Goal: Find specific page/section: Find specific page/section

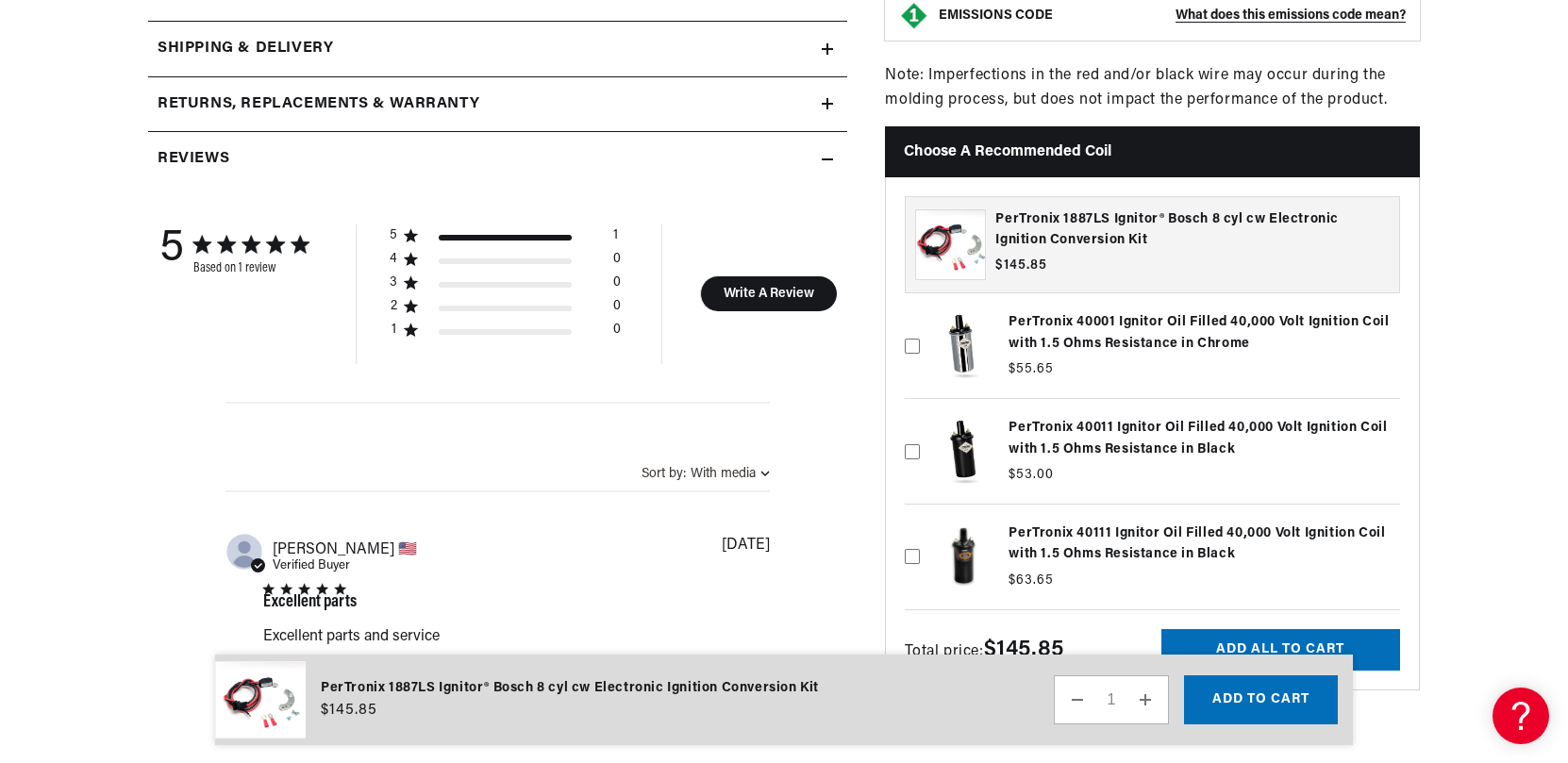
scroll to position [0, 1178]
click at [1051, 532] on label at bounding box center [1153, 557] width 496 height 95
click at [920, 532] on input "checkbox" at bounding box center [913, 527] width 16 height 16
checkbox input "true"
click at [915, 446] on icon at bounding box center [913, 452] width 16 height 16
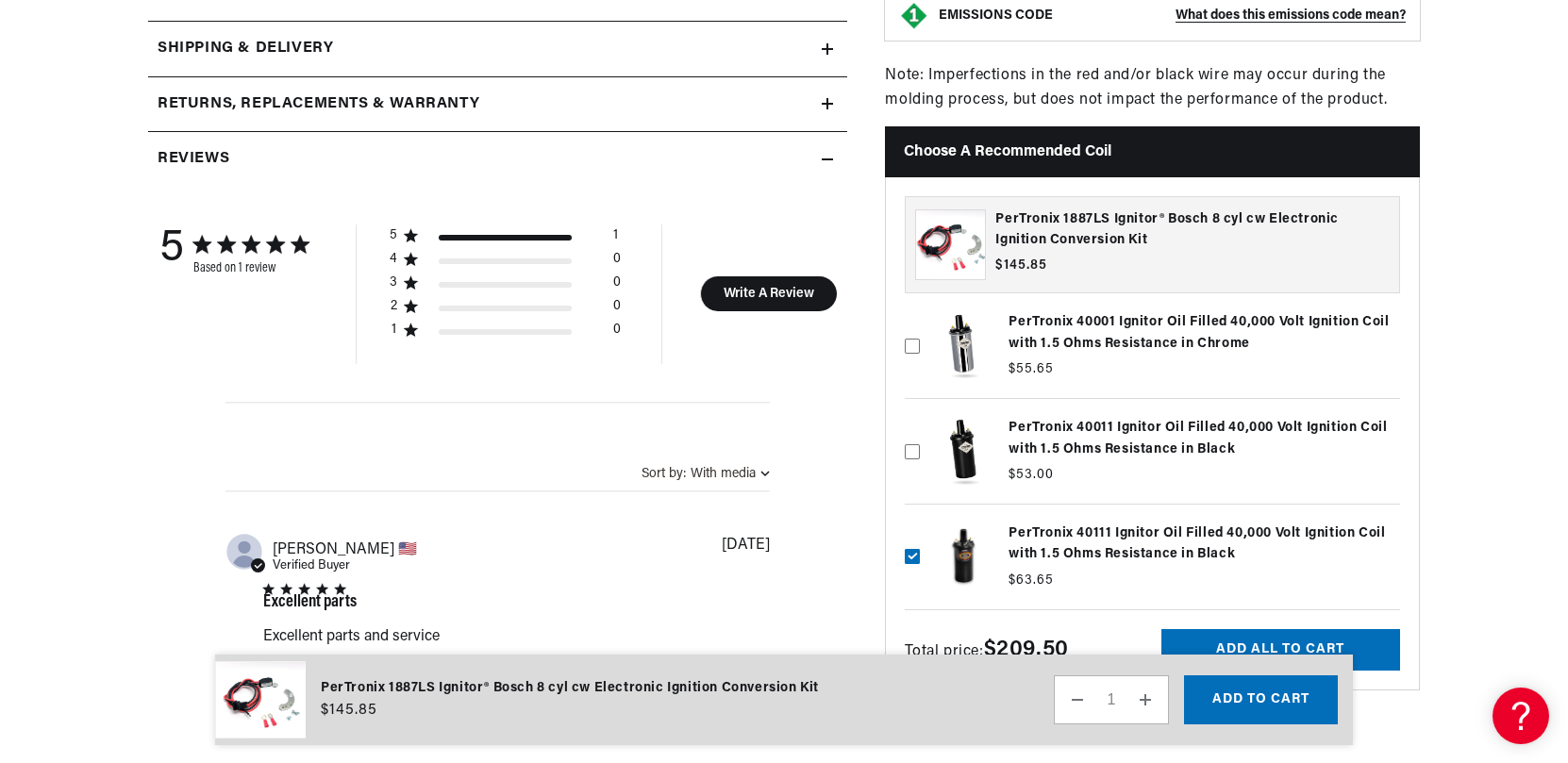
click at [915, 429] on input "checkbox" at bounding box center [913, 421] width 16 height 16
checkbox input "true"
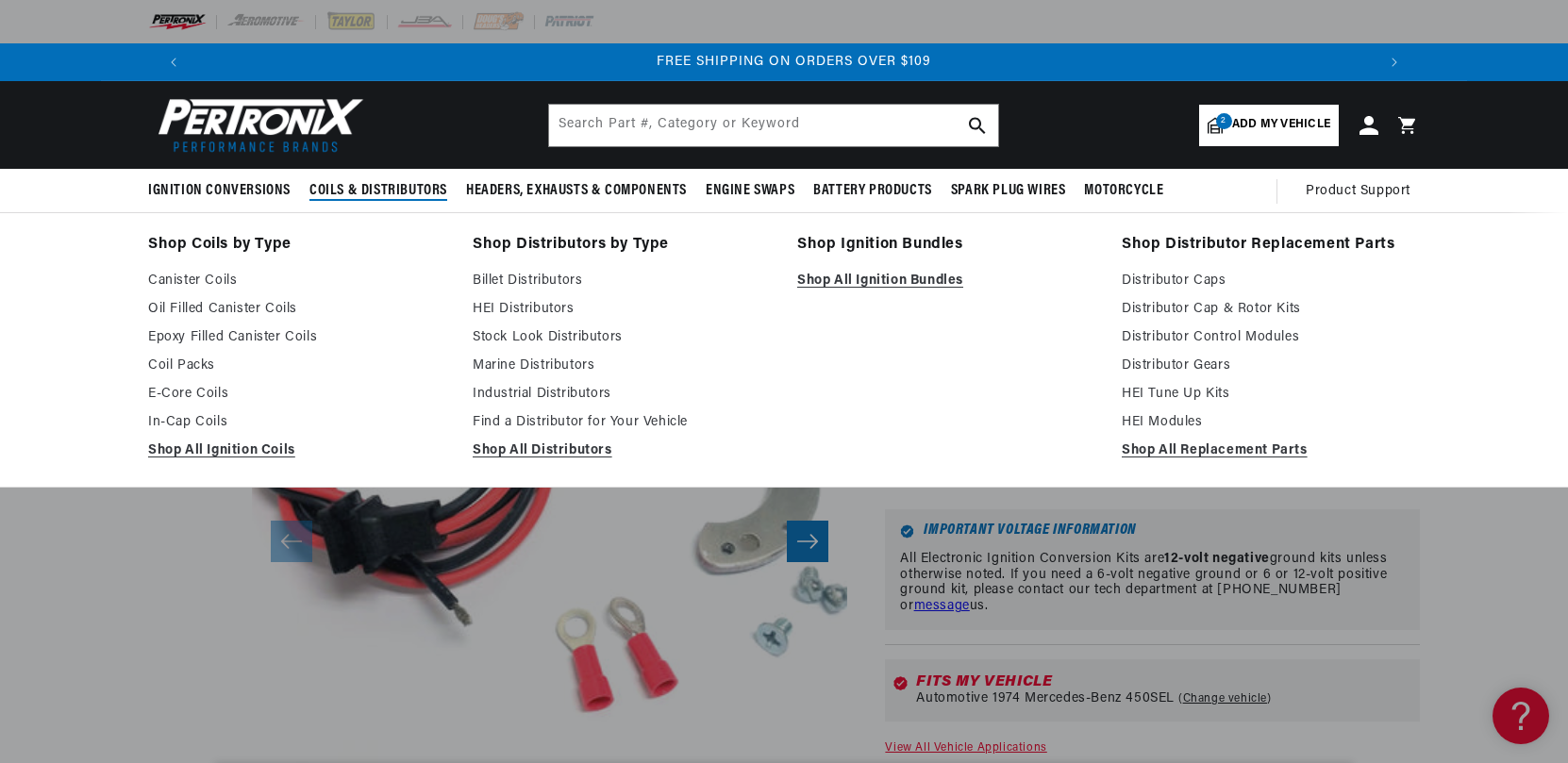
scroll to position [0, 0]
click at [237, 305] on link "Oil Filled Canister Coils" at bounding box center [296, 309] width 298 height 22
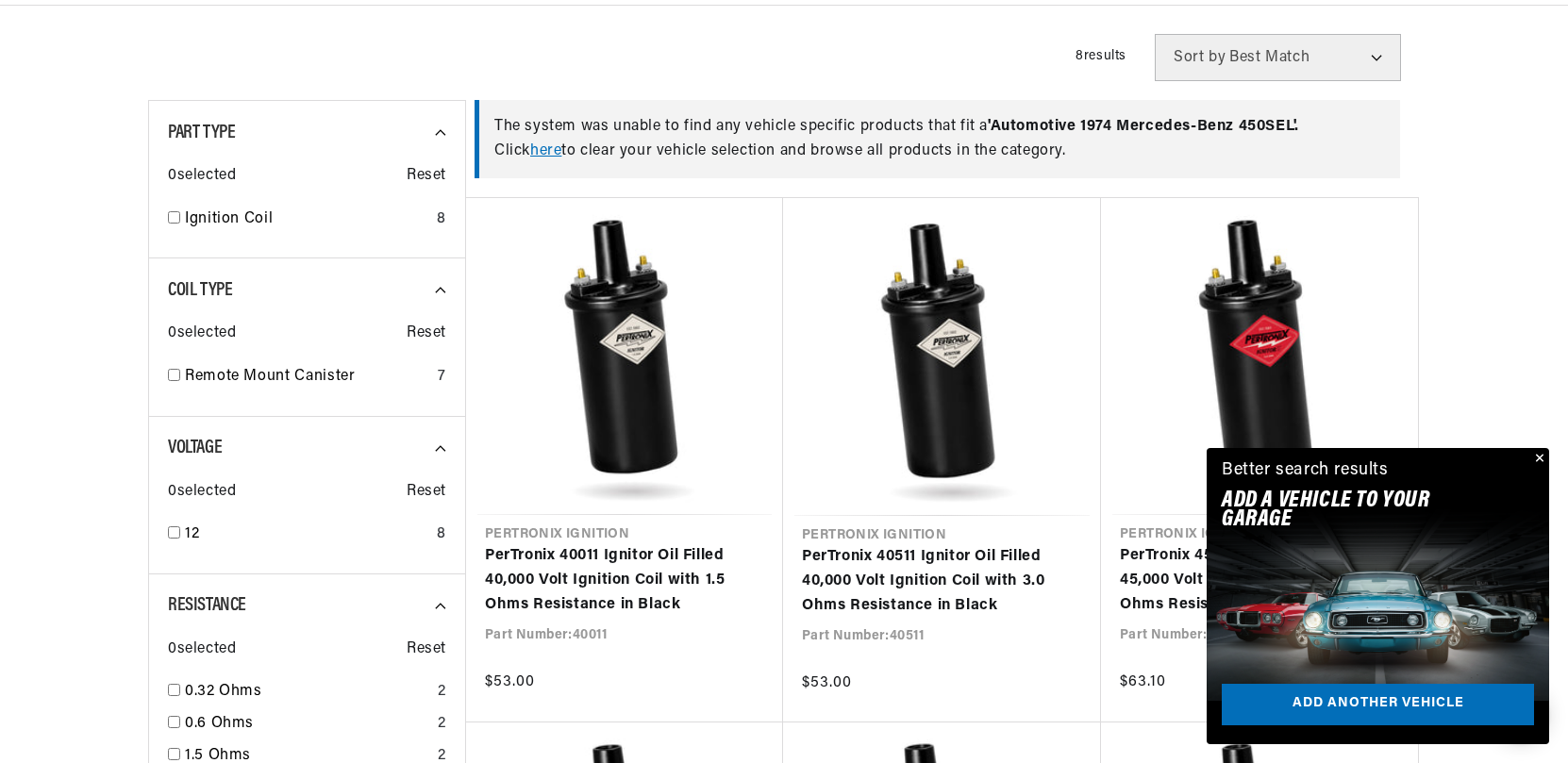
scroll to position [0, 1178]
click at [1536, 456] on button "Close" at bounding box center [1538, 459] width 22 height 22
